Goal: Information Seeking & Learning: Learn about a topic

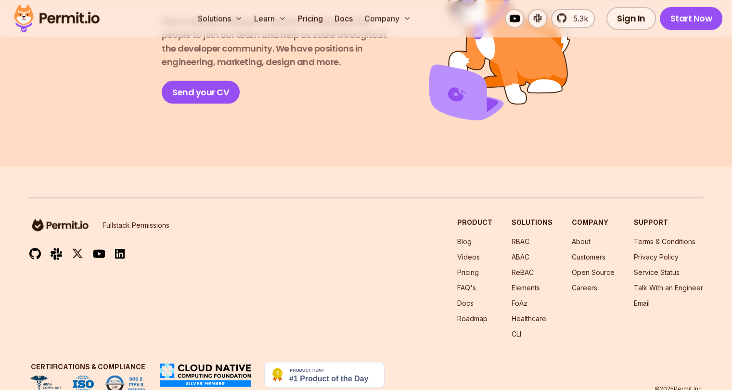
scroll to position [1767, 0]
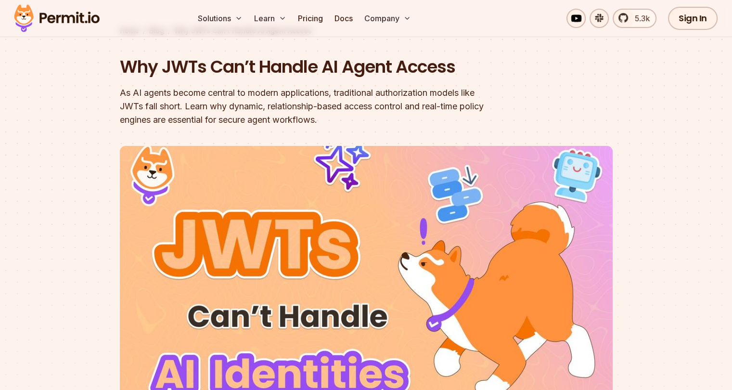
scroll to position [48, 0]
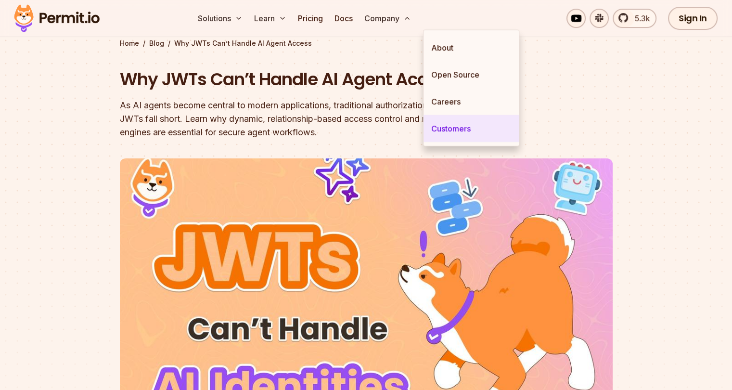
click at [446, 134] on link "Customers" at bounding box center [471, 128] width 95 height 27
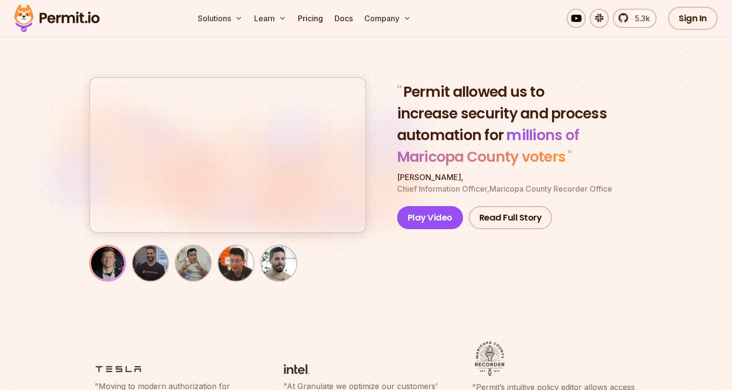
scroll to position [193, 0]
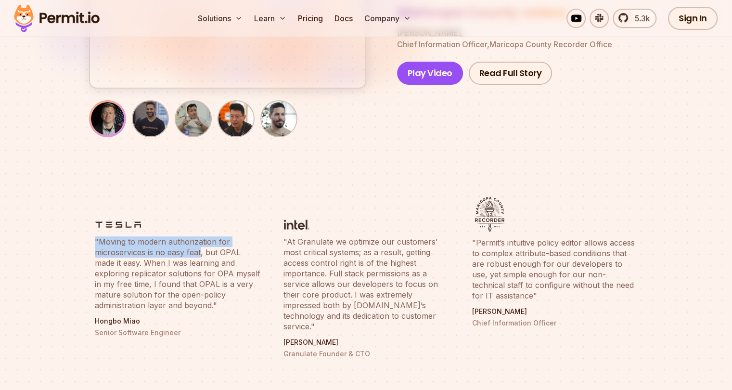
drag, startPoint x: 200, startPoint y: 251, endPoint x: 90, endPoint y: 246, distance: 109.9
click at [90, 246] on li ""Moving to modern authorization for microservices is no easy feat, but OPAL mad…" at bounding box center [177, 277] width 177 height 173
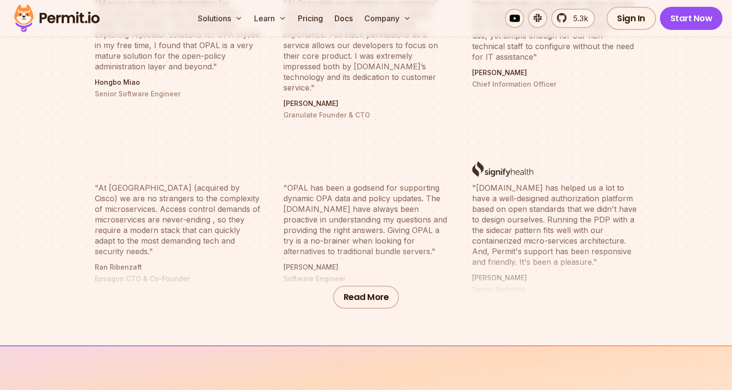
scroll to position [433, 0]
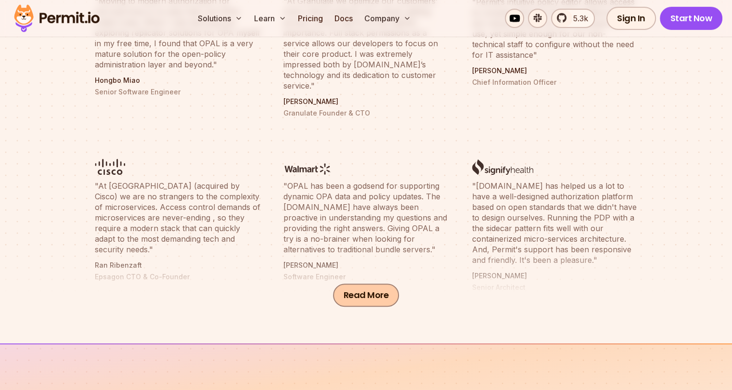
click at [346, 293] on button "Read More" at bounding box center [366, 294] width 66 height 23
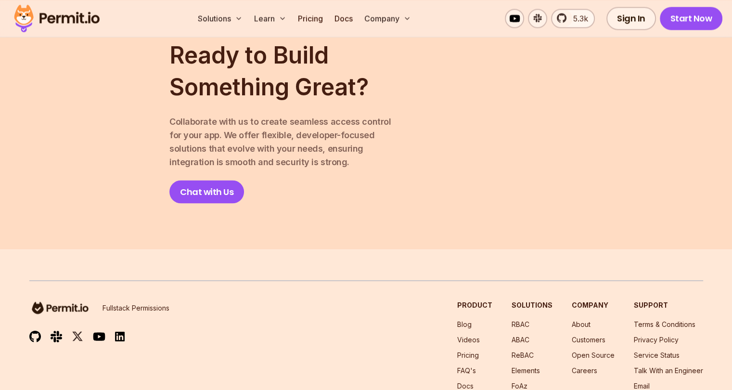
scroll to position [1808, 0]
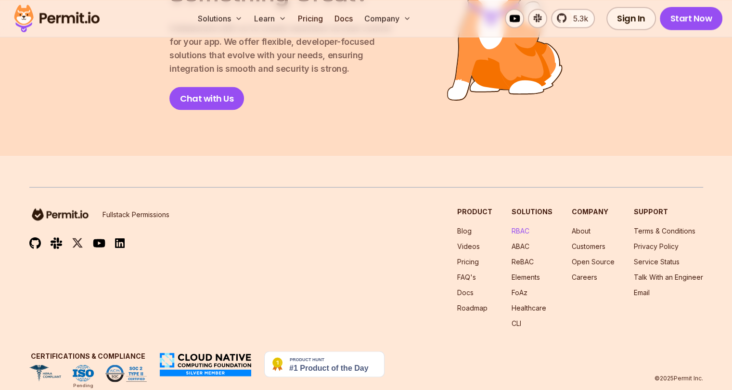
click at [512, 226] on link "RBAC" at bounding box center [521, 230] width 18 height 8
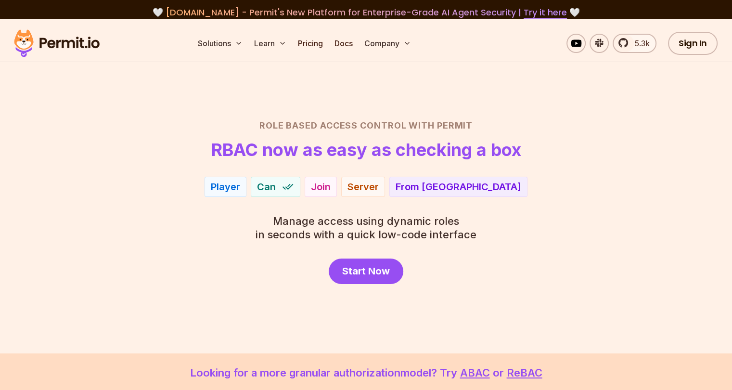
click at [240, 187] on div "Player" at bounding box center [225, 186] width 29 height 13
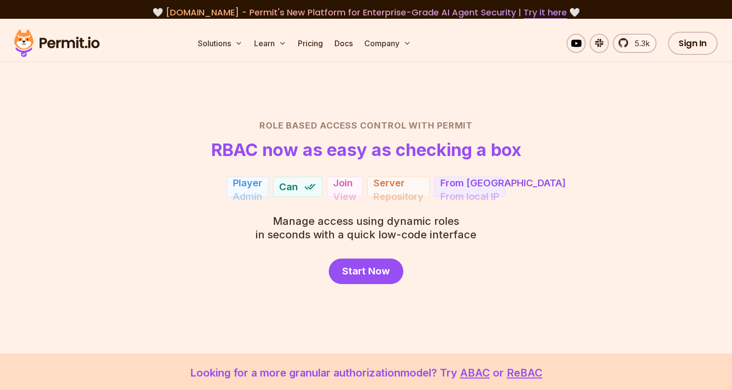
click at [296, 186] on span "Can" at bounding box center [288, 186] width 19 height 13
click at [241, 187] on div "Admin" at bounding box center [247, 186] width 29 height 13
click at [288, 186] on span "Can" at bounding box center [288, 186] width 19 height 13
click at [395, 187] on div "Repository" at bounding box center [399, 186] width 50 height 13
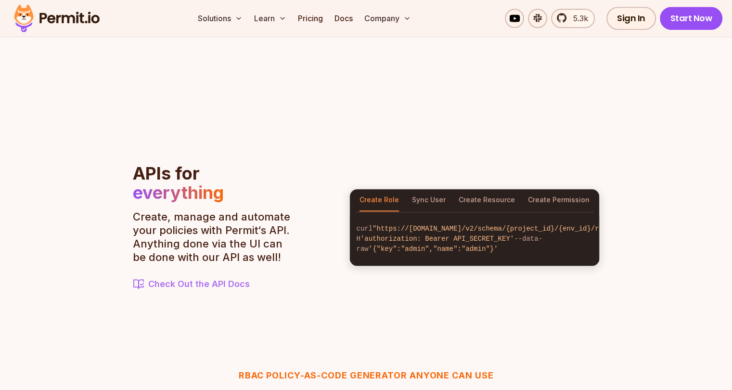
scroll to position [1011, 0]
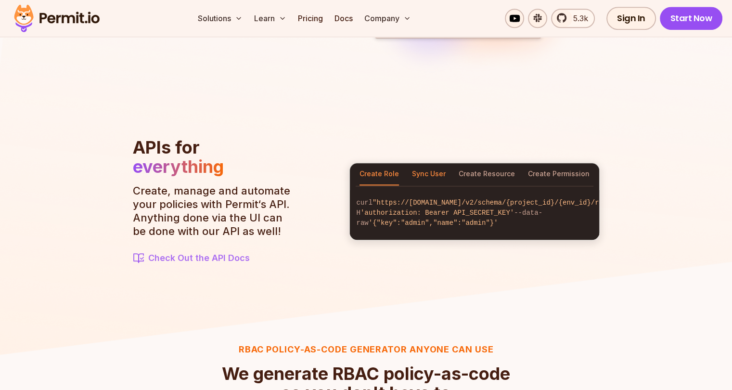
click at [428, 169] on button "Sync User" at bounding box center [429, 174] width 34 height 22
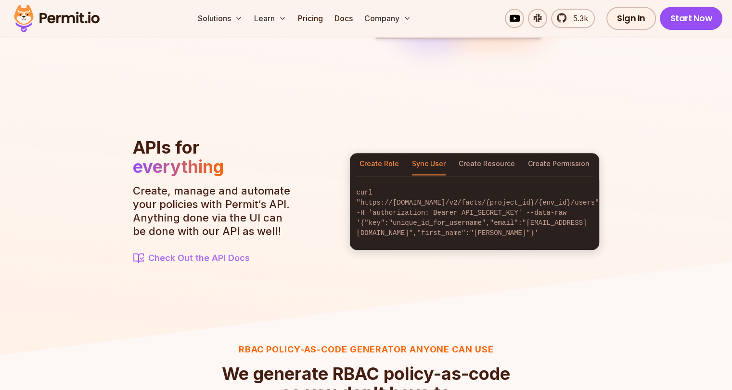
click at [381, 169] on button "Create Role" at bounding box center [379, 164] width 39 height 22
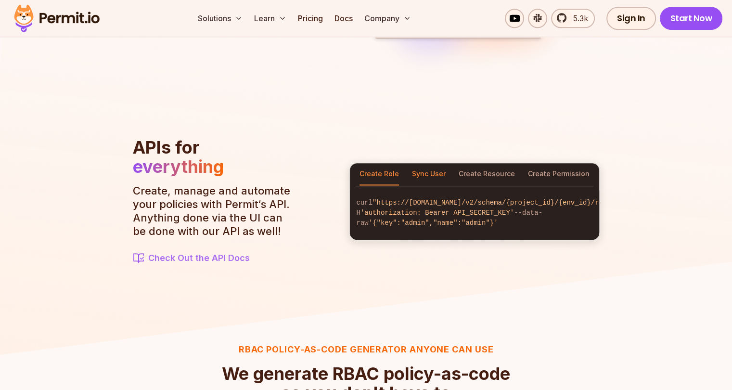
click at [424, 173] on button "Sync User" at bounding box center [429, 174] width 34 height 22
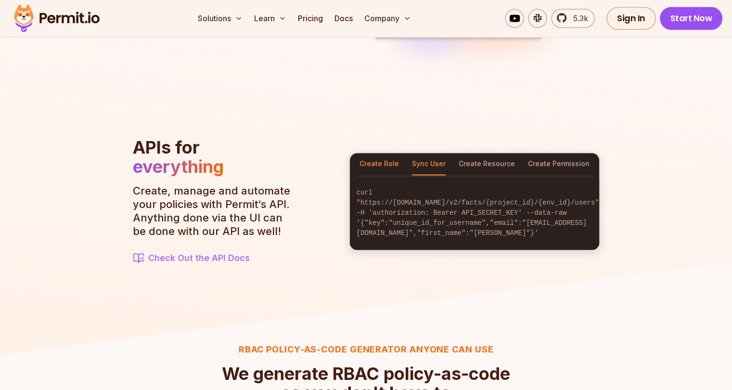
click at [375, 171] on button "Create Role" at bounding box center [379, 164] width 39 height 22
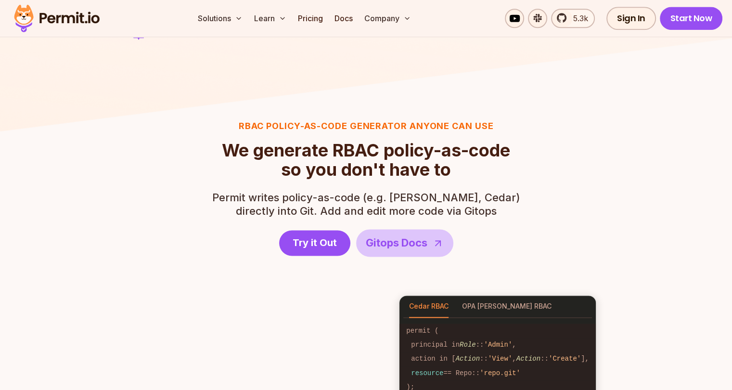
scroll to position [1300, 0]
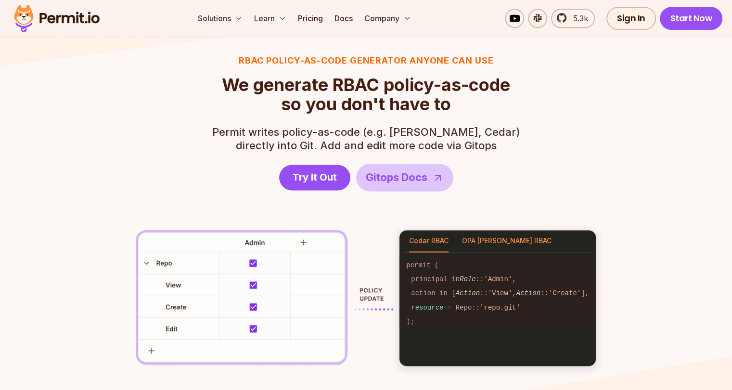
click at [483, 238] on button "OPA Rego RBAC" at bounding box center [507, 241] width 90 height 22
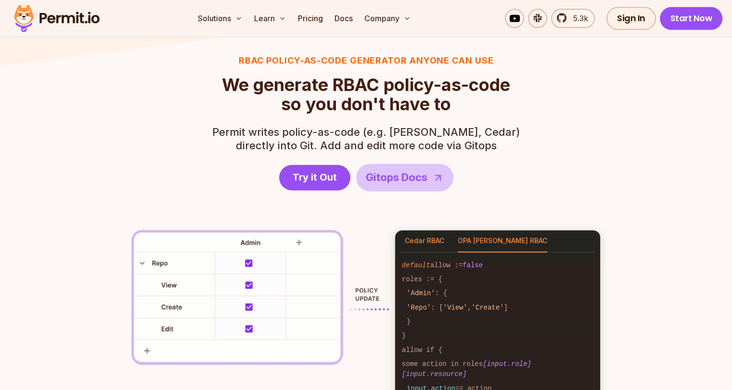
click at [438, 239] on button "Cedar RBAC" at bounding box center [424, 241] width 39 height 22
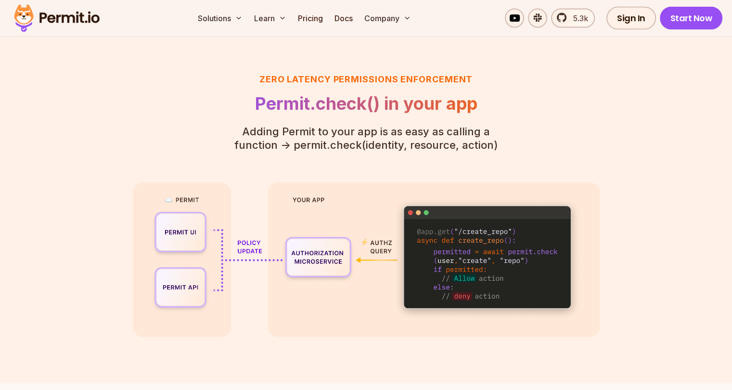
scroll to position [2118, 0]
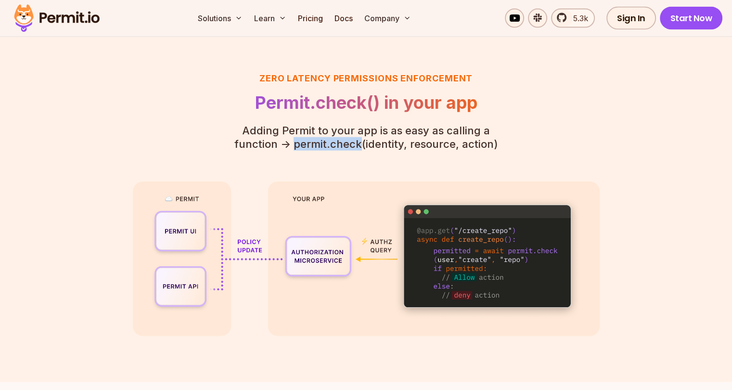
drag, startPoint x: 273, startPoint y: 146, endPoint x: 336, endPoint y: 143, distance: 63.1
click at [336, 143] on p "Adding Permit to your app is as easy as calling a function - > permit.check(ide…" at bounding box center [366, 137] width 294 height 27
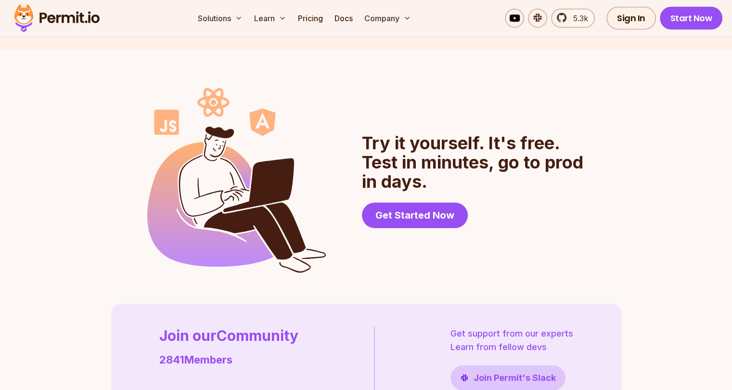
scroll to position [2358, 0]
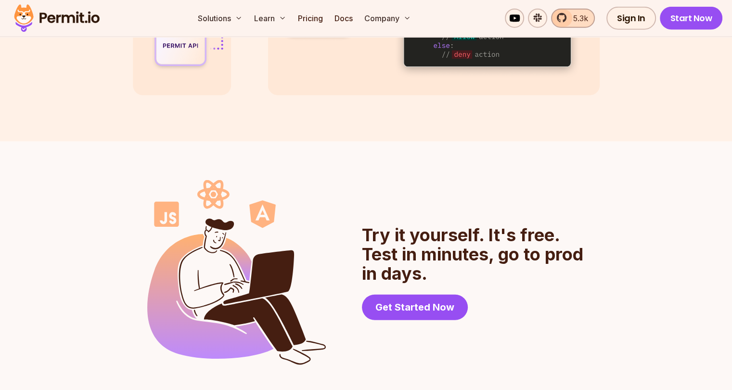
click at [570, 20] on span "5.3k" at bounding box center [577, 19] width 21 height 12
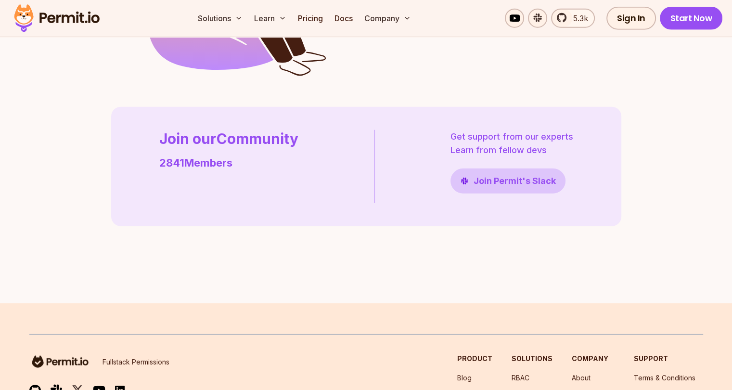
scroll to position [2813, 0]
